Goal: Use online tool/utility: Utilize a website feature to perform a specific function

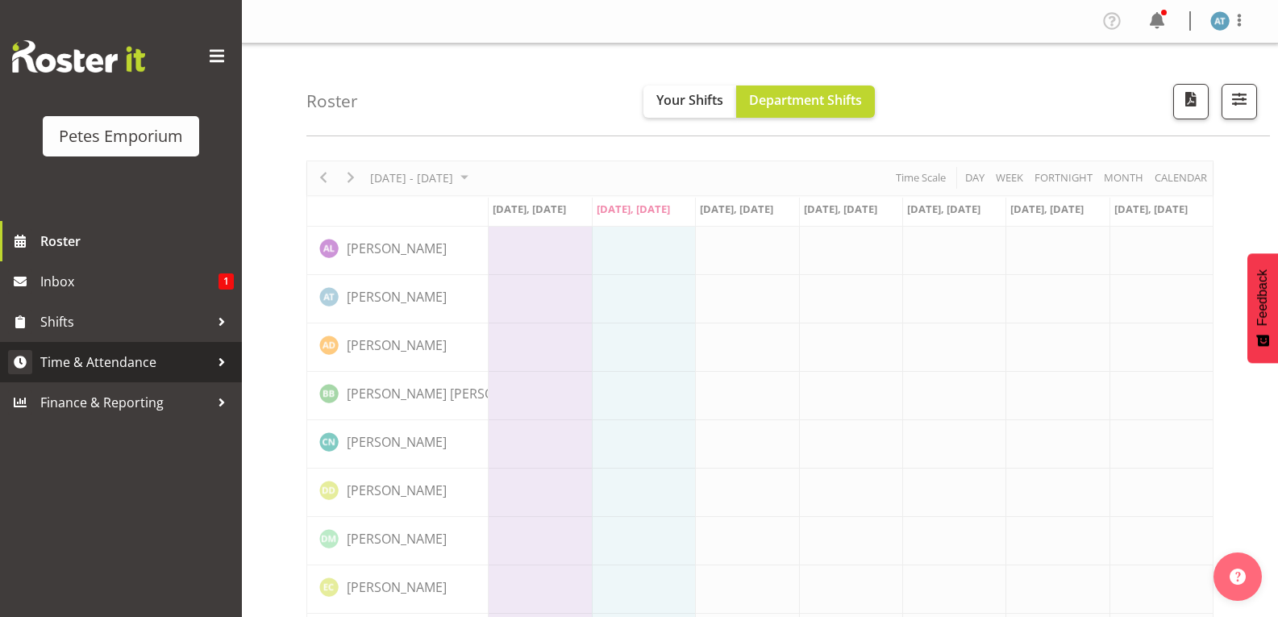
click at [107, 364] on span "Time & Attendance" at bounding box center [124, 362] width 169 height 24
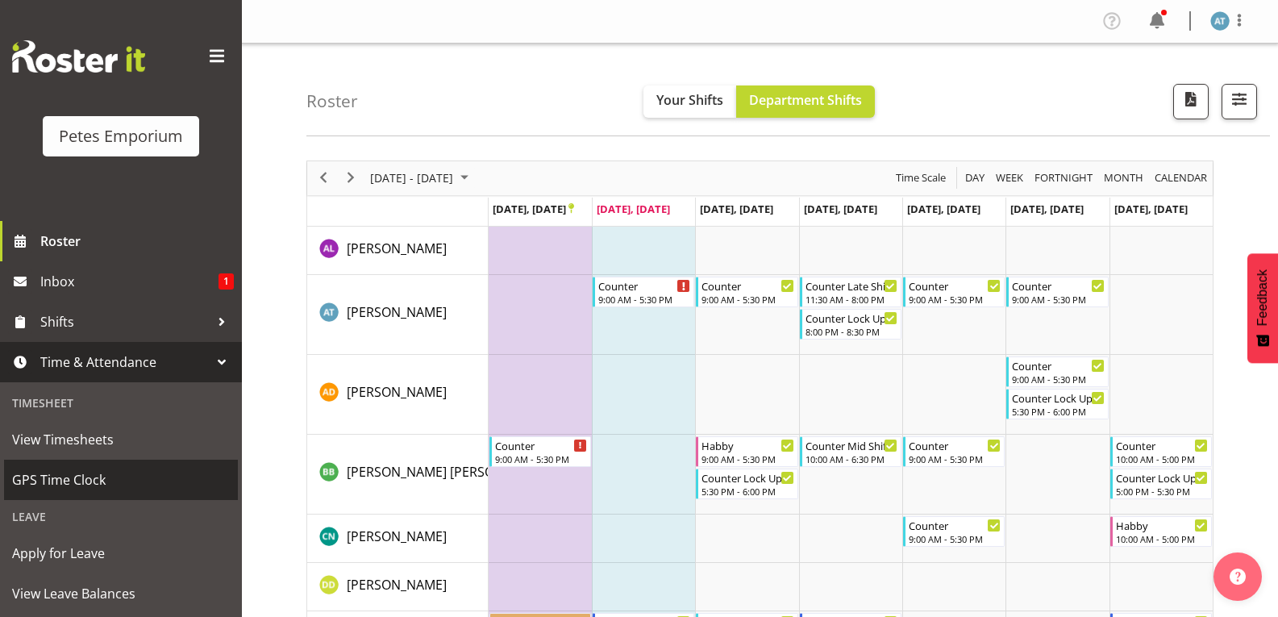
click at [132, 468] on span "GPS Time Clock" at bounding box center [121, 480] width 218 height 24
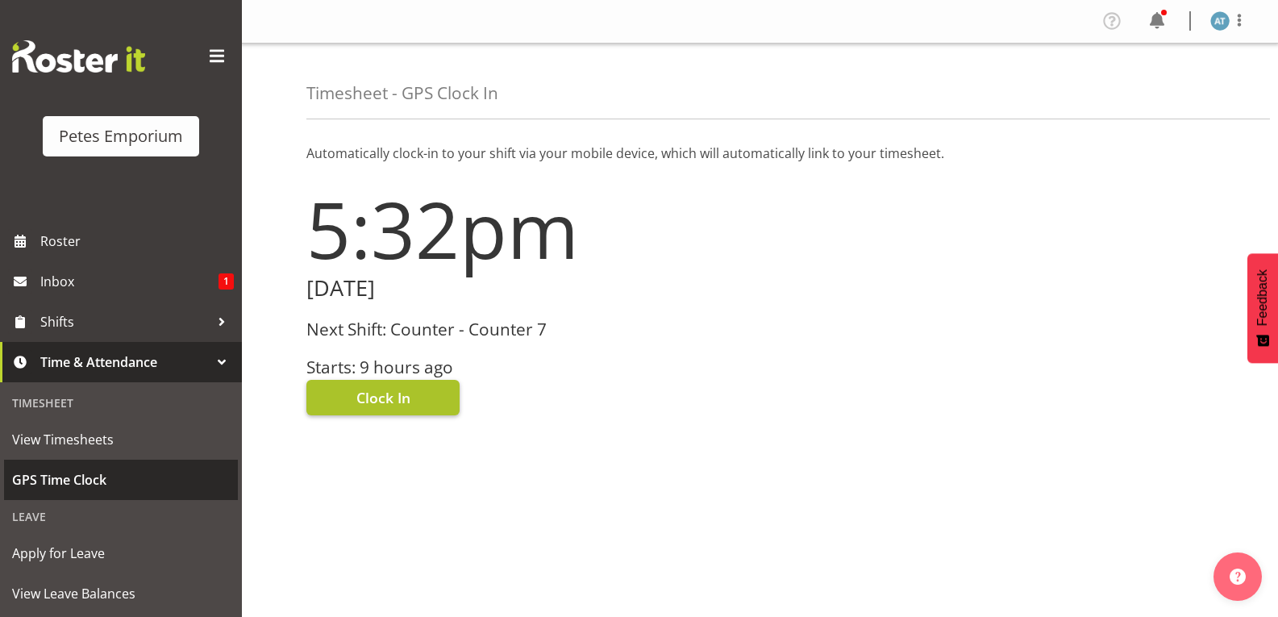
click at [408, 407] on span "Clock In" at bounding box center [383, 397] width 54 height 21
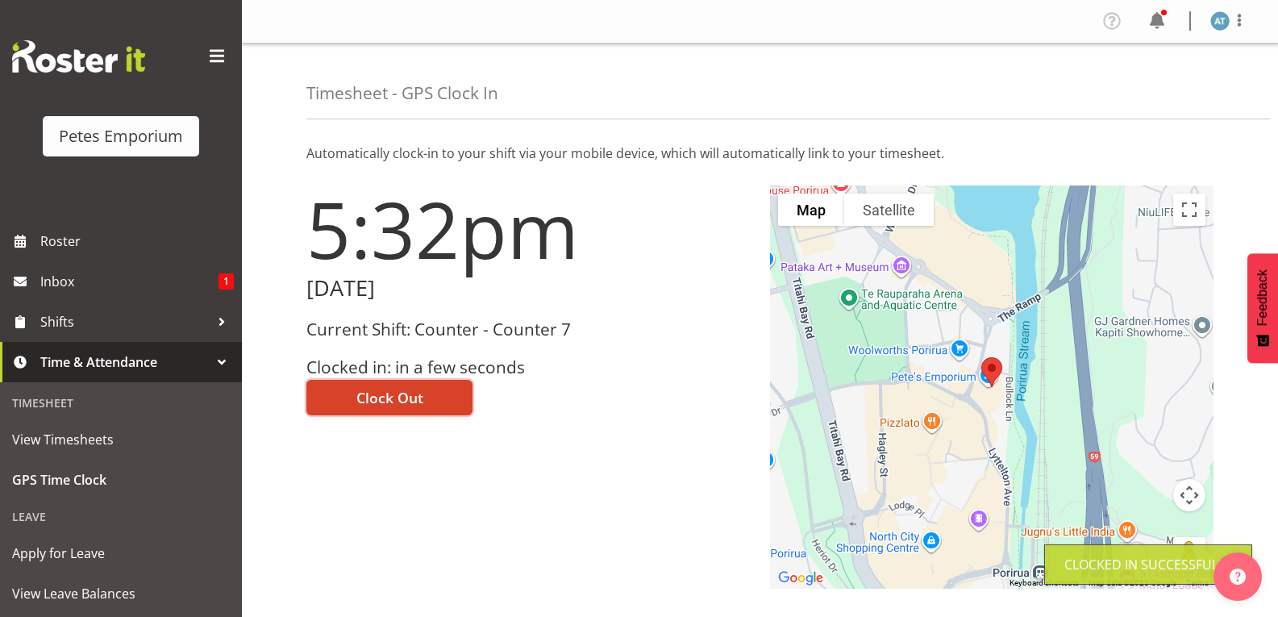
click at [445, 395] on button "Clock Out" at bounding box center [389, 397] width 166 height 35
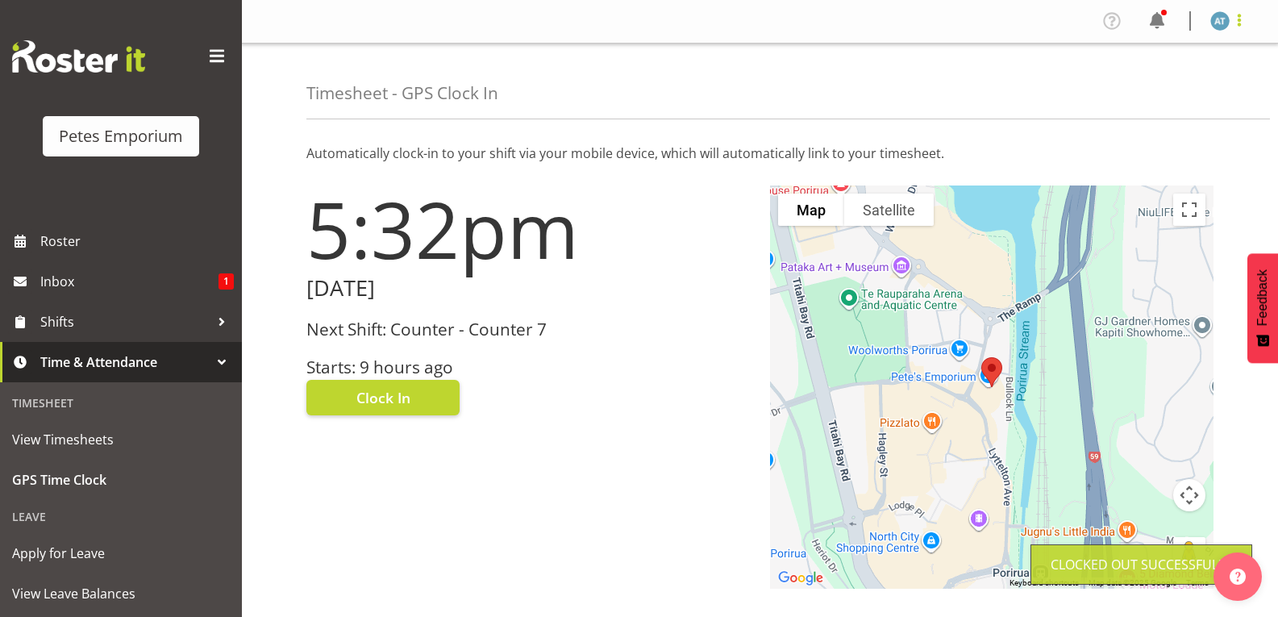
click at [1239, 24] on span at bounding box center [1238, 19] width 19 height 19
click at [1190, 94] on link "Log Out" at bounding box center [1171, 84] width 155 height 29
